Goal: Check status: Check status

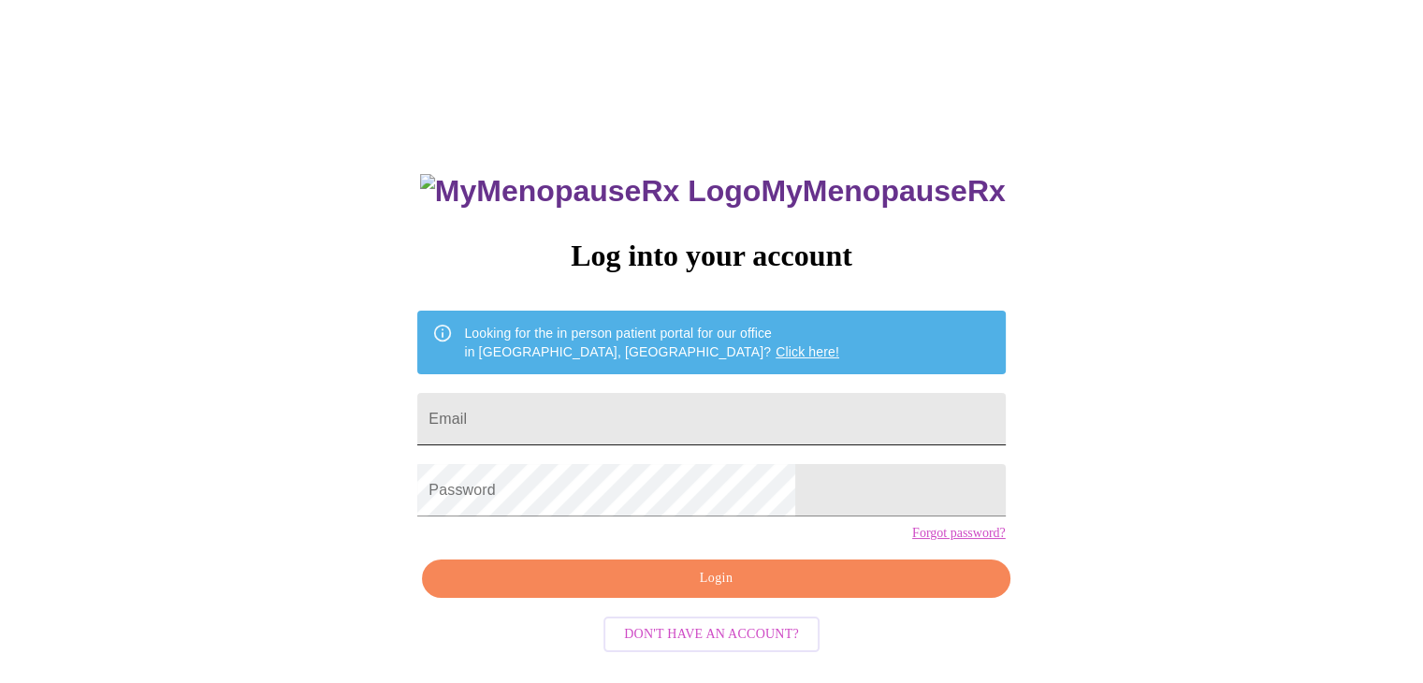
click at [676, 415] on input "Email" at bounding box center [711, 419] width 588 height 52
type input "[EMAIL_ADDRESS][DOMAIN_NAME]"
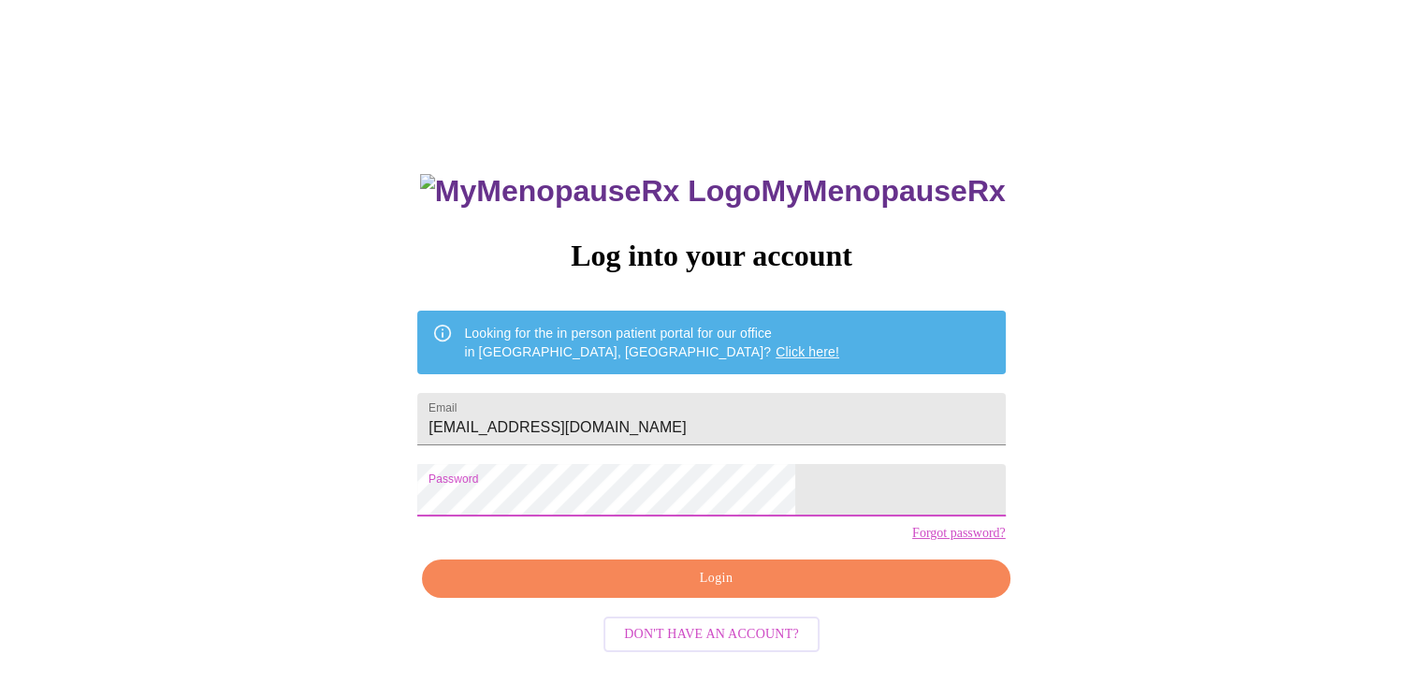
click at [667, 598] on button "Login" at bounding box center [716, 578] width 588 height 38
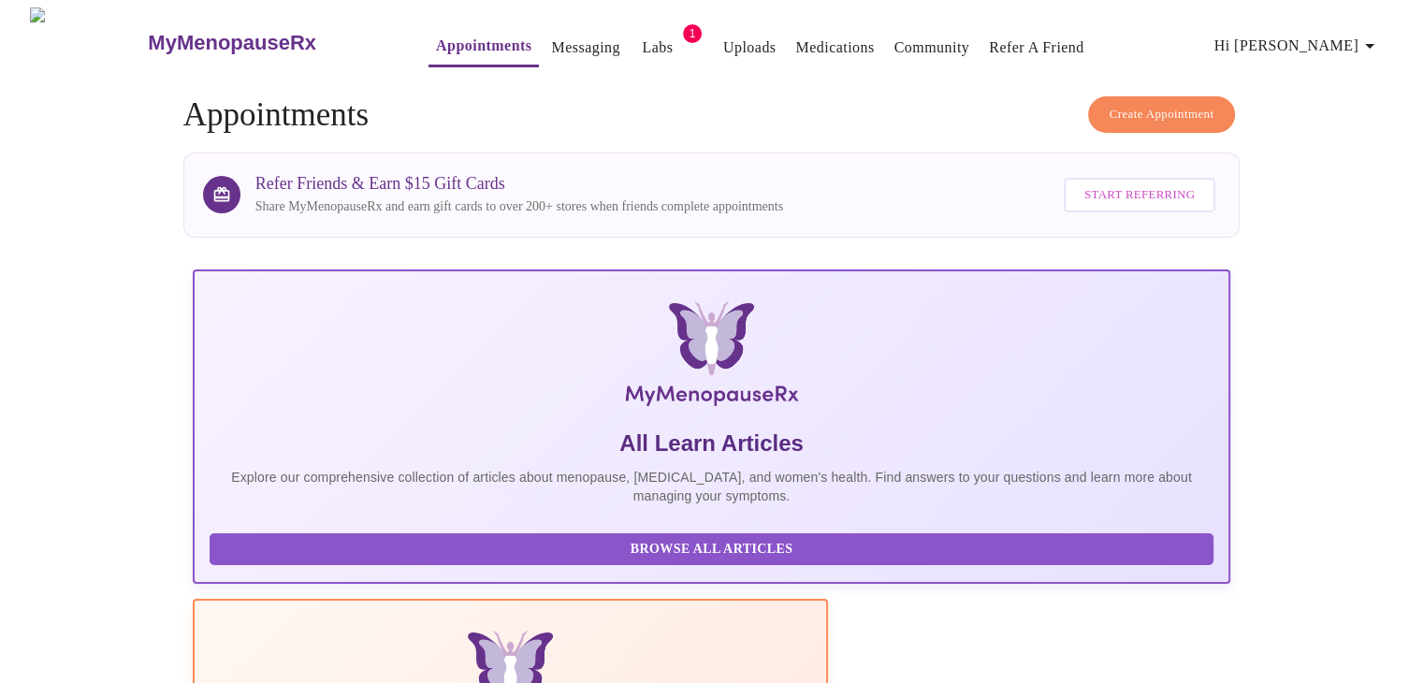
click at [642, 39] on link "Labs" at bounding box center [657, 48] width 31 height 26
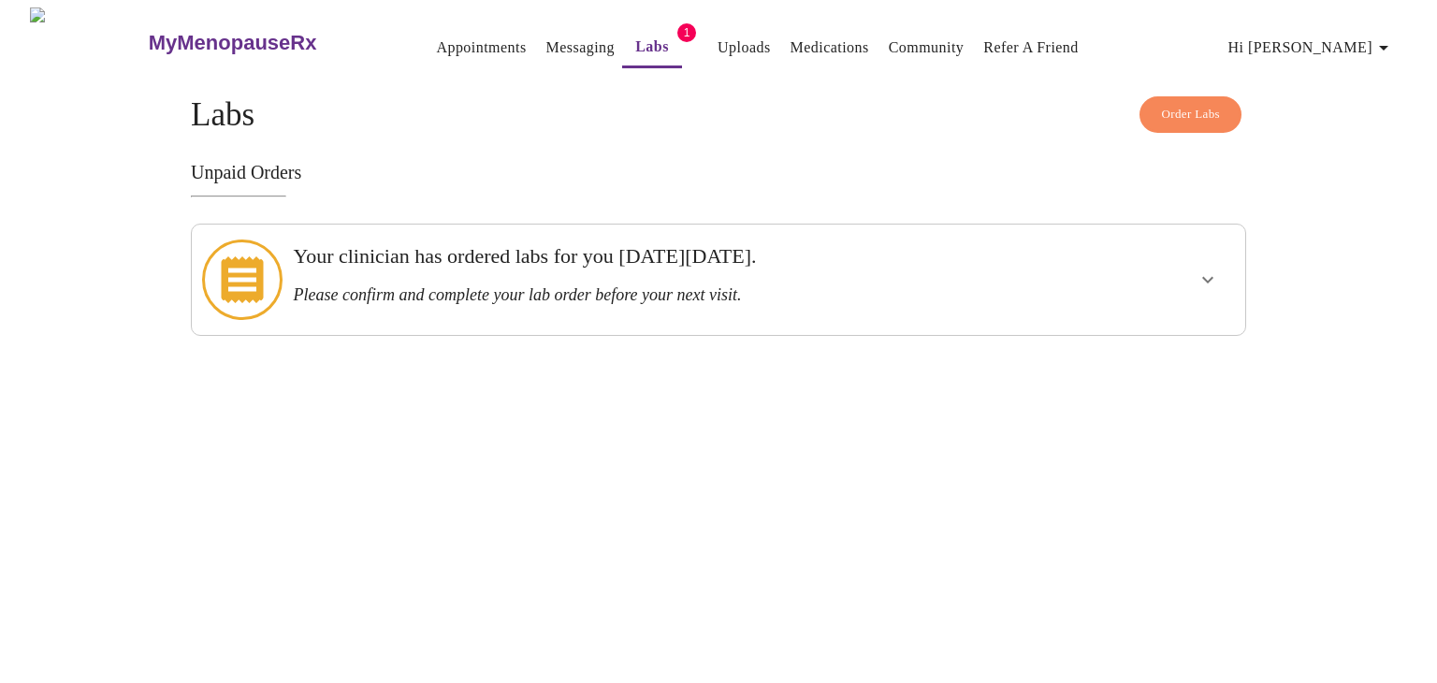
click at [1354, 38] on span "Hi [PERSON_NAME]" at bounding box center [1311, 48] width 167 height 26
click at [461, 35] on div at bounding box center [718, 341] width 1437 height 683
click at [445, 37] on link "Appointments" at bounding box center [481, 48] width 90 height 26
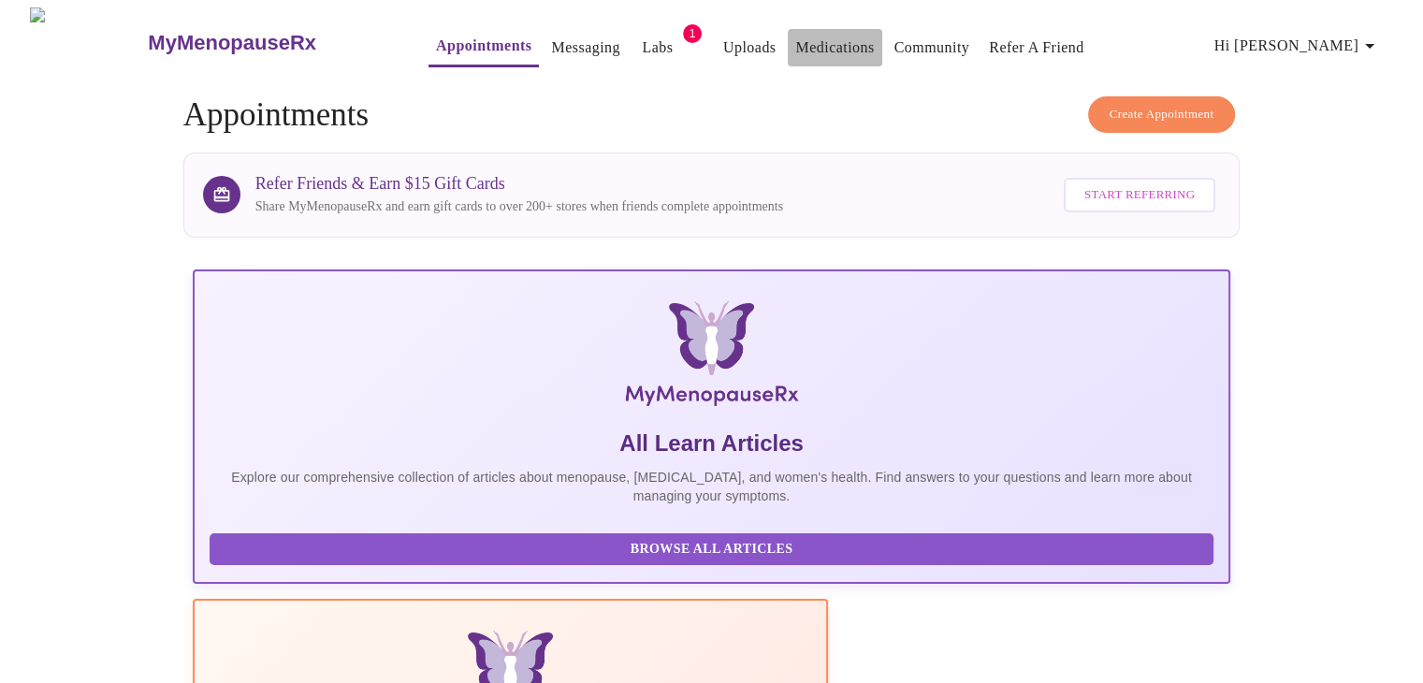
click at [795, 35] on link "Medications" at bounding box center [834, 48] width 79 height 26
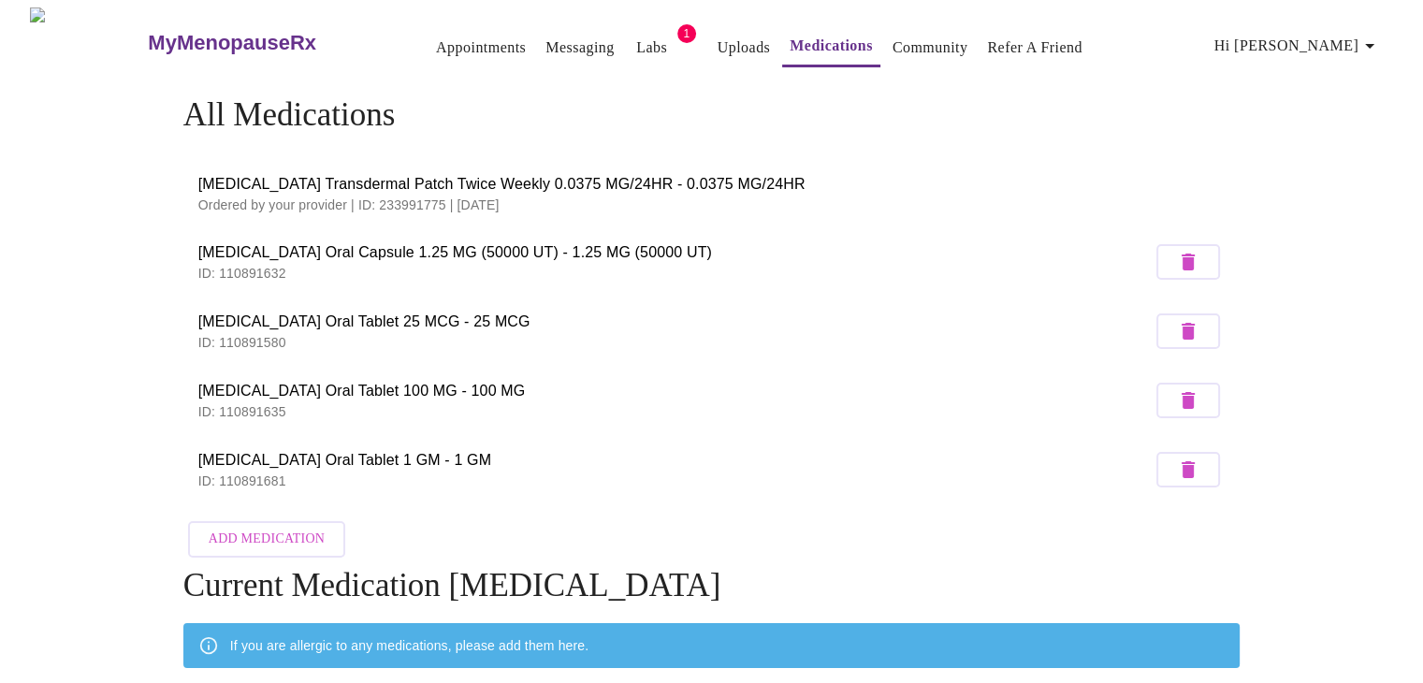
click at [591, 180] on span "[MEDICAL_DATA] Transdermal Patch Twice Weekly 0.0375 MG/24HR - 0.0375 MG/24HR" at bounding box center [711, 184] width 1027 height 22
click at [469, 173] on span "[MEDICAL_DATA] Transdermal Patch Twice Weekly 0.0375 MG/24HR - 0.0375 MG/24HR" at bounding box center [711, 184] width 1027 height 22
click at [482, 178] on span "[MEDICAL_DATA] Transdermal Patch Twice Weekly 0.0375 MG/24HR - 0.0375 MG/24HR" at bounding box center [711, 184] width 1027 height 22
click at [893, 35] on link "Community" at bounding box center [931, 48] width 76 height 26
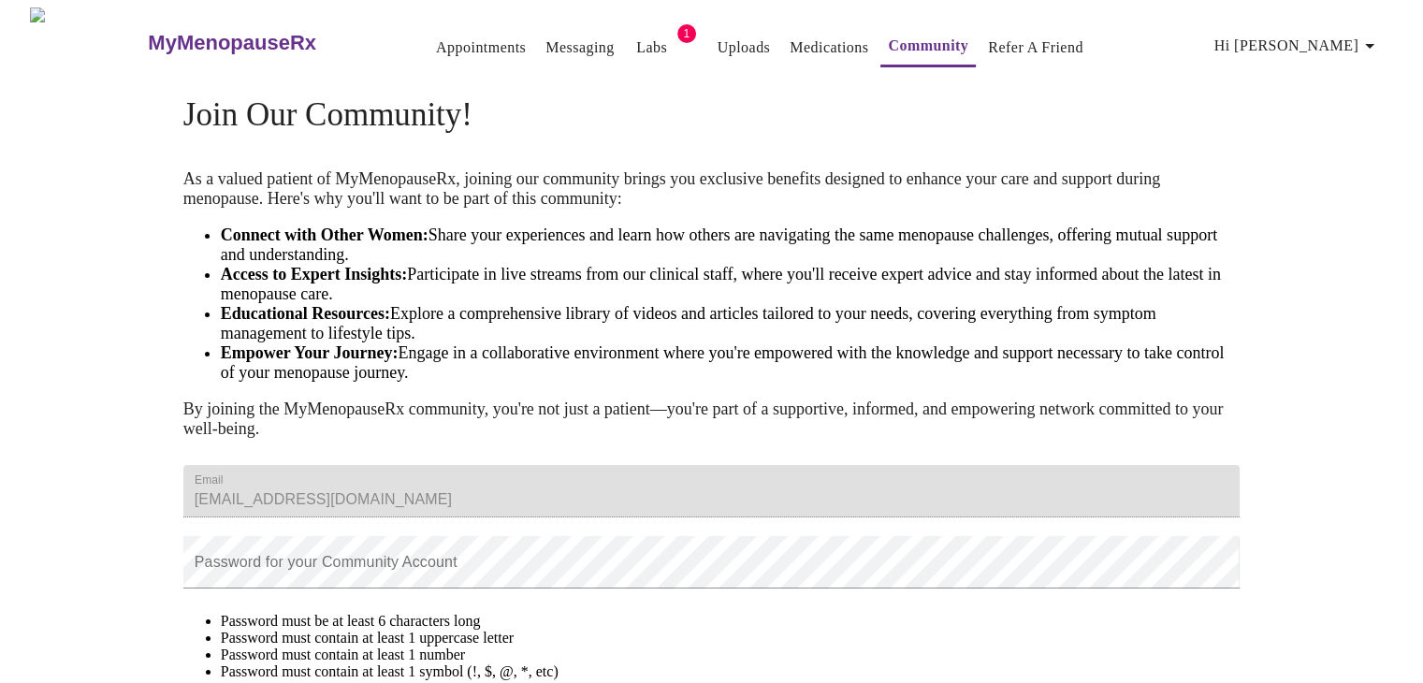
click at [562, 37] on link "Messaging" at bounding box center [579, 48] width 68 height 26
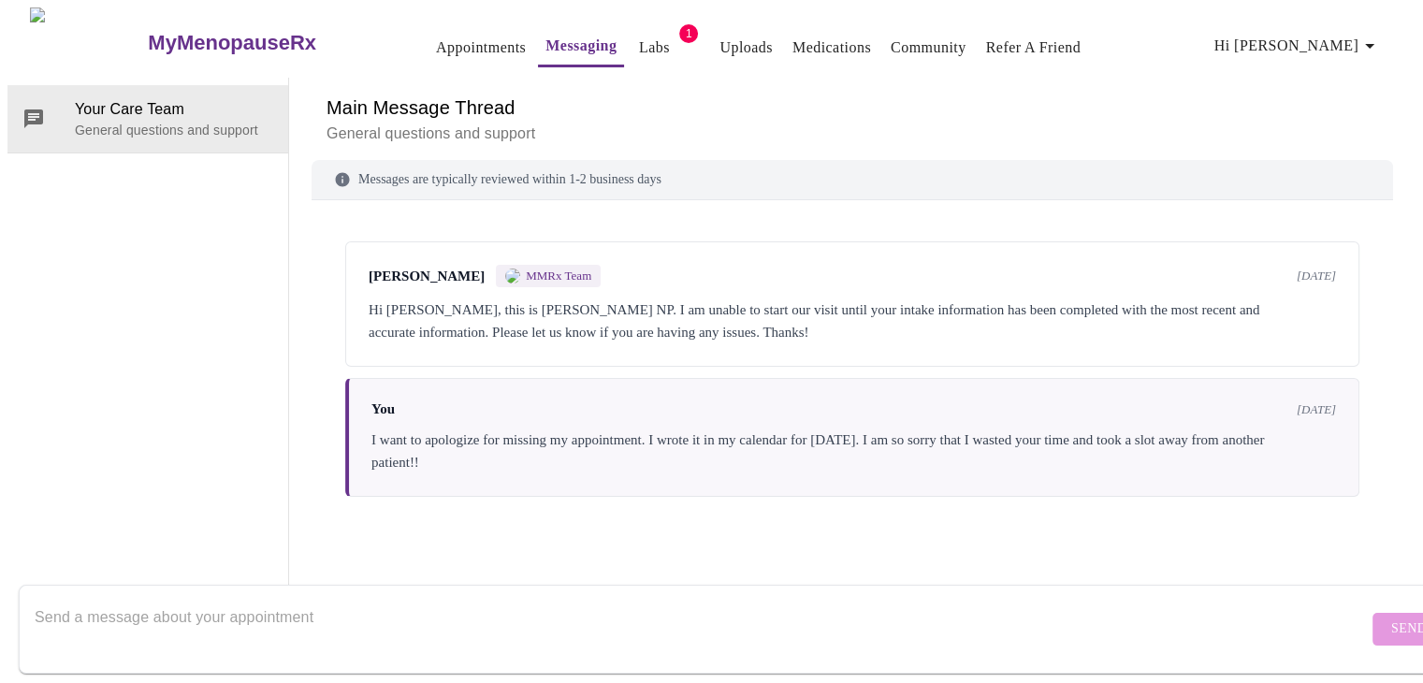
click at [707, 295] on div "[PERSON_NAME] MMRx Team [DATE] Hi [PERSON_NAME], this is [PERSON_NAME] NP. I am…" at bounding box center [852, 303] width 1014 height 125
click at [792, 50] on link "Medications" at bounding box center [831, 48] width 79 height 26
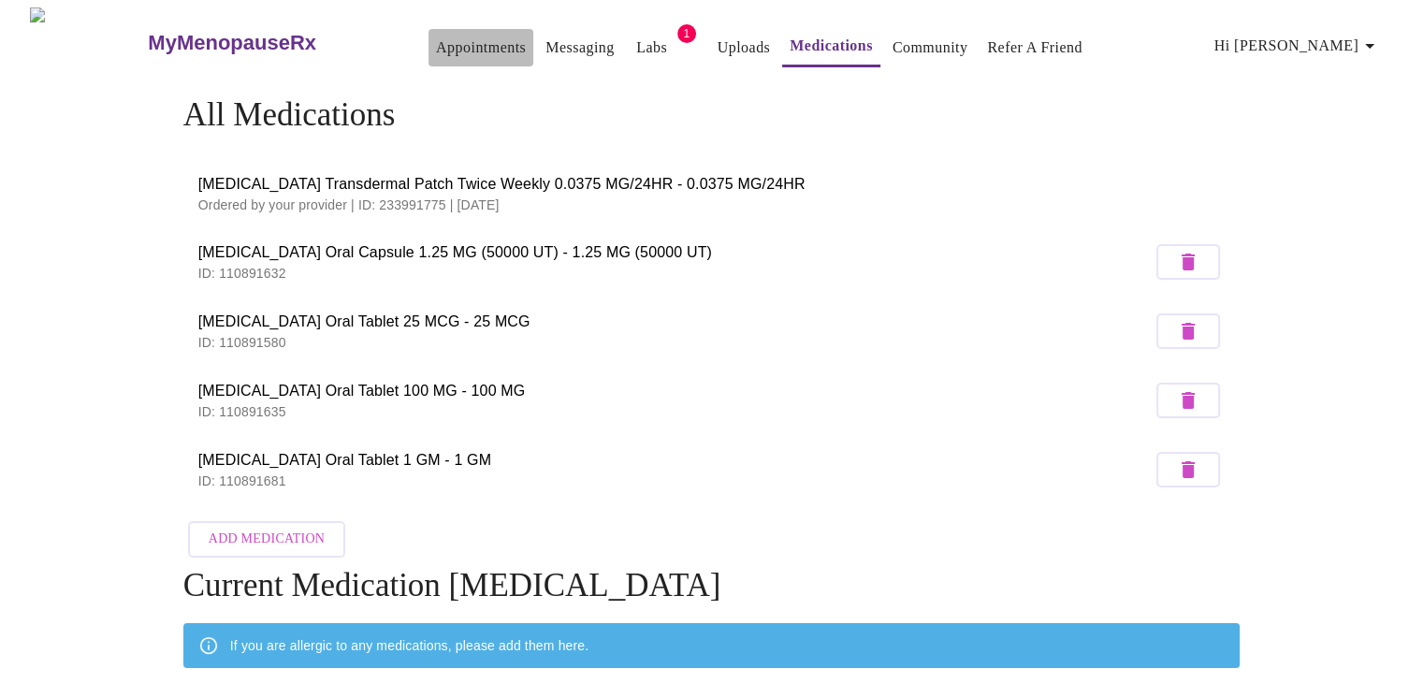
click at [438, 35] on link "Appointments" at bounding box center [481, 48] width 90 height 26
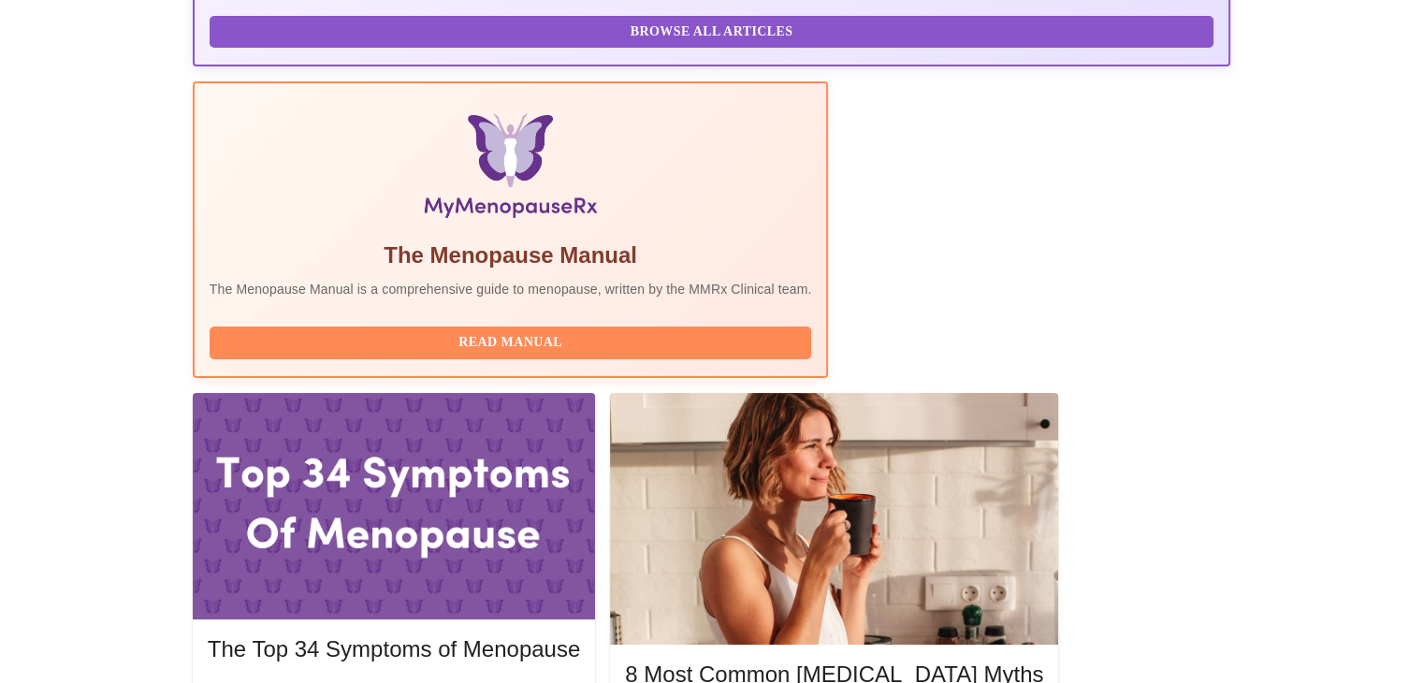
scroll to position [519, 0]
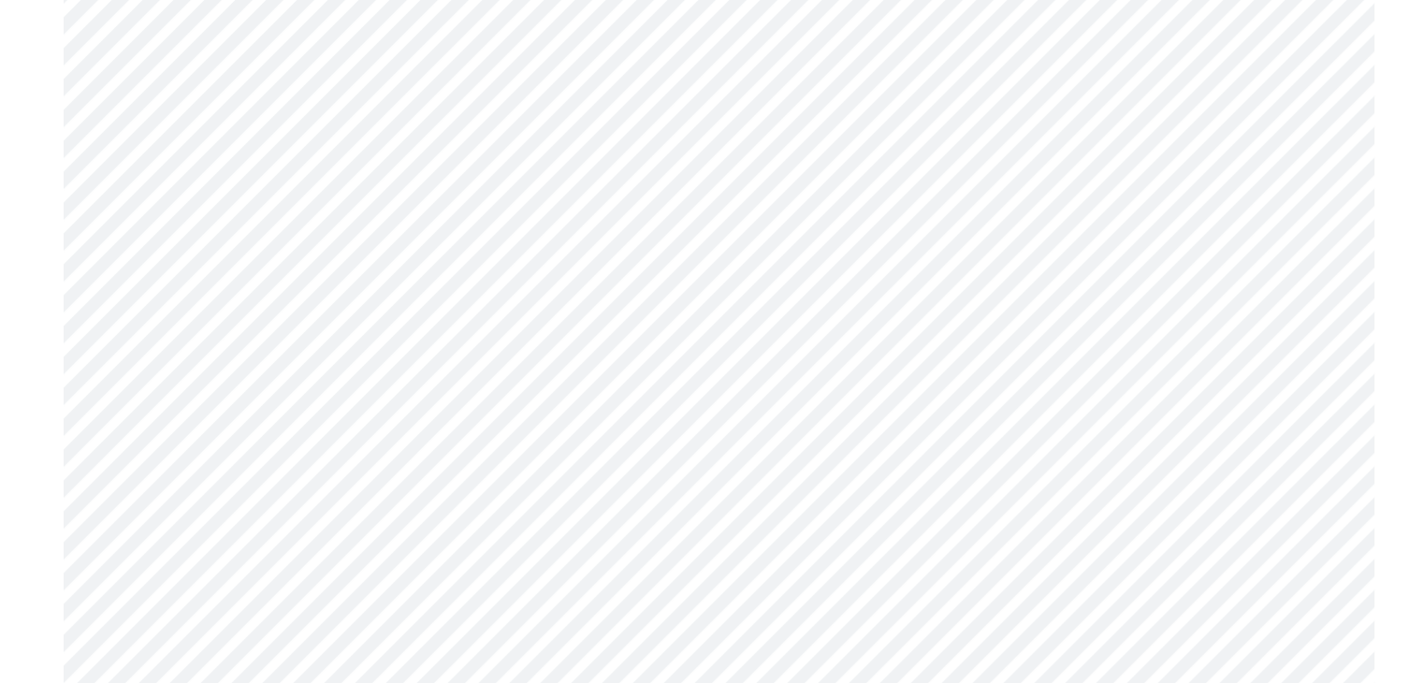
scroll to position [10069, 0]
